Goal: Information Seeking & Learning: Find contact information

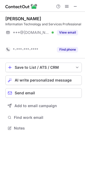
scroll to position [116, 85]
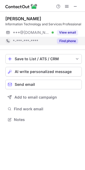
click at [64, 42] on button "Find phone" at bounding box center [67, 40] width 21 height 5
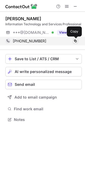
click at [74, 40] on span at bounding box center [75, 41] width 4 height 4
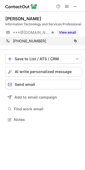
click at [37, 41] on span "[PHONE_NUMBER]" at bounding box center [29, 41] width 33 height 5
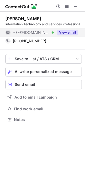
click at [70, 33] on button "View email" at bounding box center [67, 32] width 21 height 5
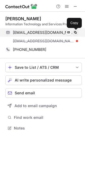
click at [74, 31] on span at bounding box center [75, 32] width 4 height 4
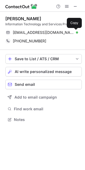
scroll to position [116, 85]
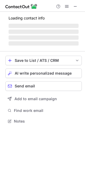
scroll to position [125, 85]
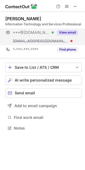
click at [71, 35] on button "View email" at bounding box center [67, 32] width 21 height 5
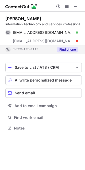
click at [67, 47] on button "Find phone" at bounding box center [67, 49] width 21 height 5
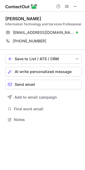
scroll to position [116, 85]
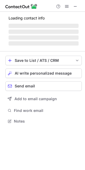
scroll to position [118, 85]
